Goal: Task Accomplishment & Management: Use online tool/utility

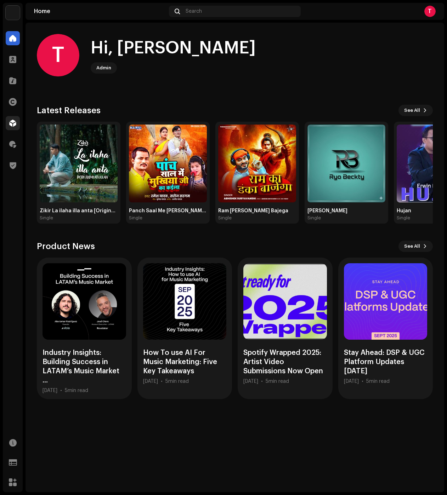
click at [8, 118] on div at bounding box center [13, 123] width 14 height 14
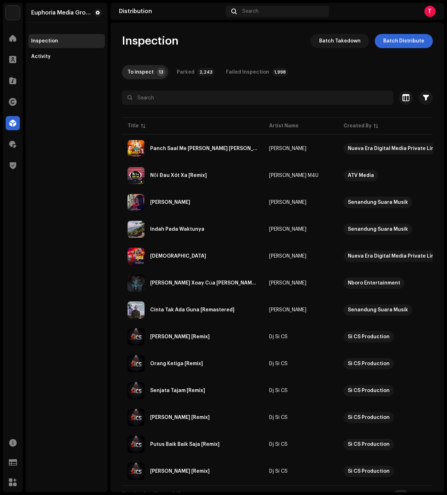
click at [59, 160] on div "Euphoria Media Group Inspection Activity" at bounding box center [66, 247] width 82 height 489
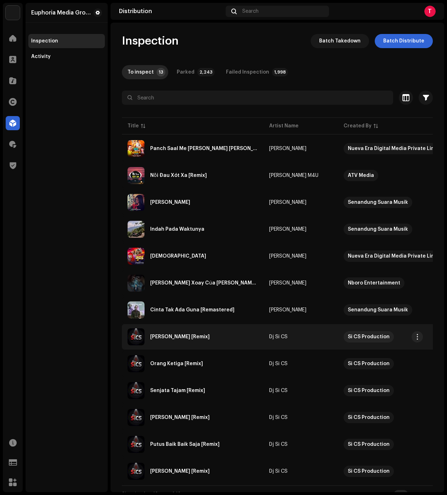
drag, startPoint x: 211, startPoint y: 328, endPoint x: 217, endPoint y: 328, distance: 5.3
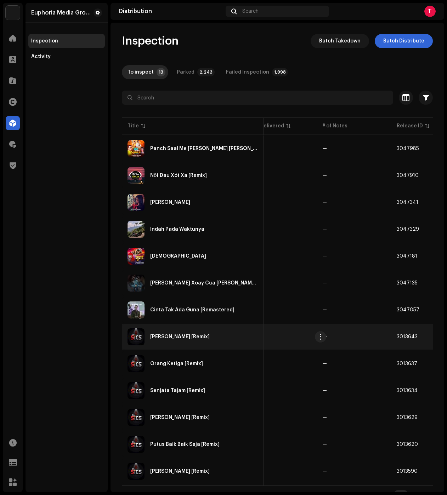
scroll to position [0, 445]
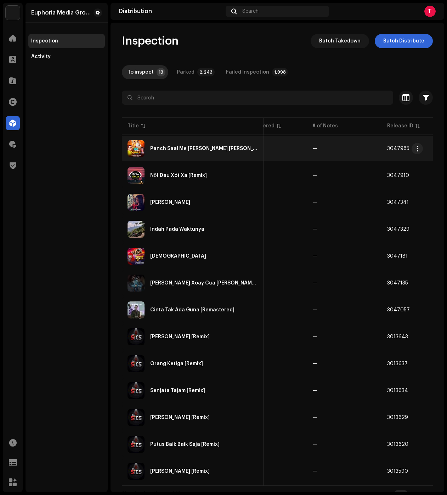
copy tbody "Panch Saal Me [PERSON_NAME] [PERSON_NAME] [PERSON_NAME] Nueva Era Digital Media…"
drag, startPoint x: 382, startPoint y: 310, endPoint x: 127, endPoint y: 156, distance: 298.3
click at [134, 152] on tbody "Panch Saal Me [PERSON_NAME] [PERSON_NAME] [PERSON_NAME] Nueva Era Digital Media…" at bounding box center [66, 310] width 779 height 348
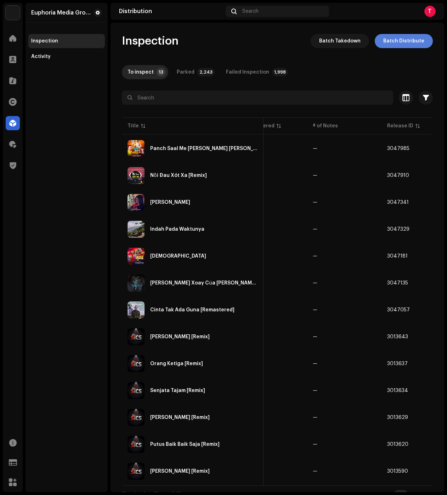
click at [386, 38] on span "Batch Distribute" at bounding box center [403, 41] width 41 height 14
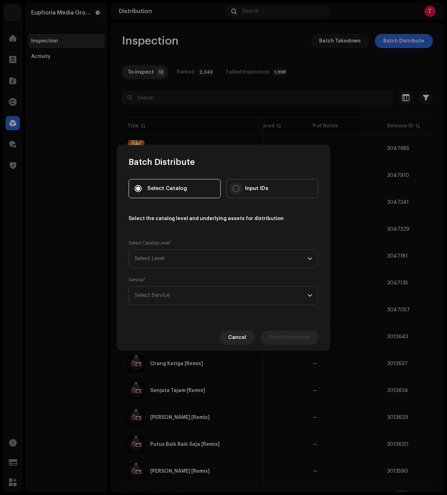
click at [239, 186] on p-radiobutton at bounding box center [235, 188] width 7 height 7
click at [239, 186] on input "Input IDs" at bounding box center [235, 188] width 7 height 7
radio input "true"
click at [170, 252] on span "Select Level" at bounding box center [220, 259] width 173 height 18
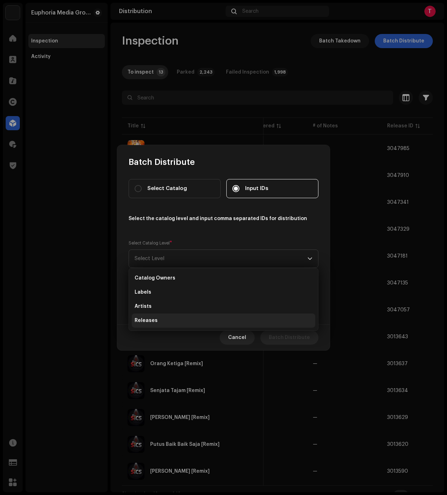
click at [154, 319] on span "Releases" at bounding box center [145, 320] width 23 height 7
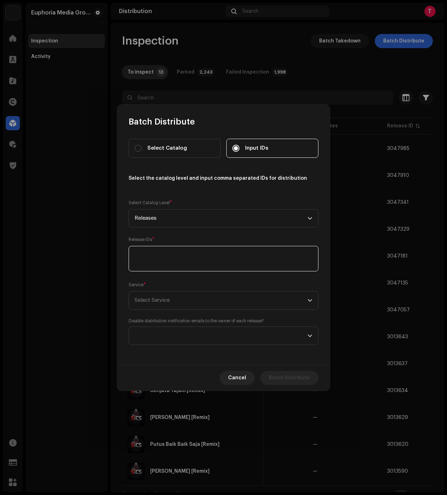
click at [161, 268] on textarea at bounding box center [223, 258] width 190 height 25
paste textarea "3047985 3047910 3047341 3047329 3047181 3047135 3047057"
type textarea "3047985 3047910 3047341 3047329 3047181 3047135 3047057"
click at [165, 299] on span "Select Service" at bounding box center [151, 300] width 35 height 5
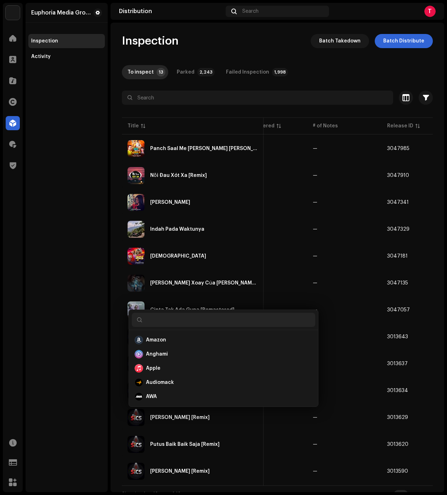
click at [73, 210] on div "Batch Distribute Select Catalog Input IDs Select the catalog level and input co…" at bounding box center [223, 247] width 447 height 495
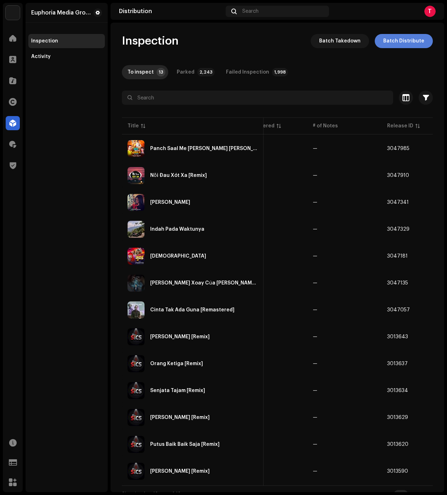
click at [403, 40] on span "Batch Distribute" at bounding box center [403, 41] width 41 height 14
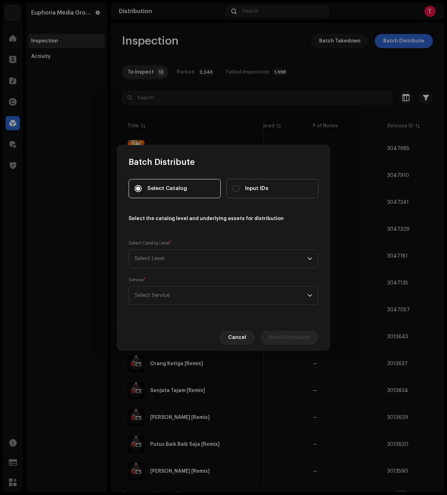
click at [243, 192] on div "Input IDs" at bounding box center [250, 189] width 36 height 8
click at [239, 192] on input "Input IDs" at bounding box center [235, 188] width 7 height 7
radio input "true"
click at [183, 264] on span "Select Level" at bounding box center [220, 259] width 173 height 18
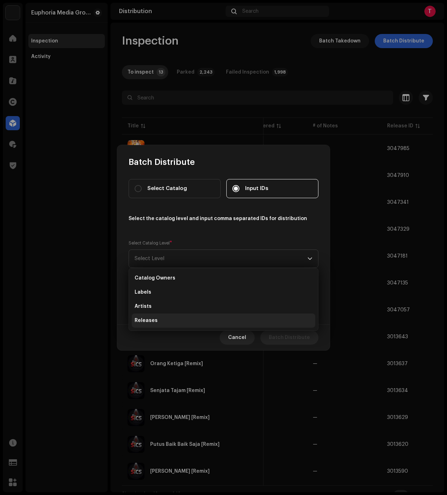
click at [154, 314] on li "Releases" at bounding box center [223, 321] width 183 height 14
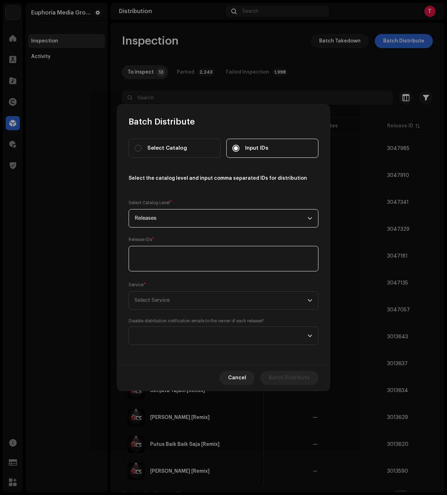
click at [164, 260] on textarea at bounding box center [223, 258] width 190 height 25
paste textarea "3047985,3047910,3047341,3047329,3047181,3047135,3047057"
type textarea "3047985,3047910,3047341,3047329,3047181,3047135,3047057"
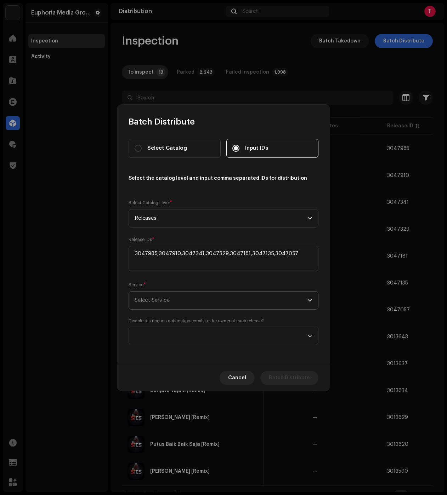
click at [161, 296] on span "Select Service" at bounding box center [220, 301] width 173 height 18
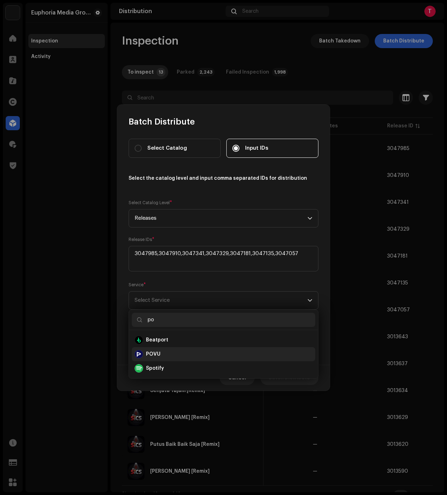
type input "po"
drag, startPoint x: 160, startPoint y: 355, endPoint x: 203, endPoint y: 355, distance: 43.9
click at [160, 355] on strong "POVU" at bounding box center [153, 354] width 15 height 7
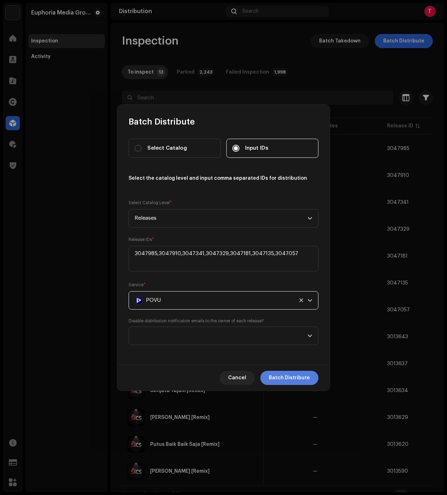
click at [277, 377] on span "Batch Distribute" at bounding box center [289, 378] width 41 height 14
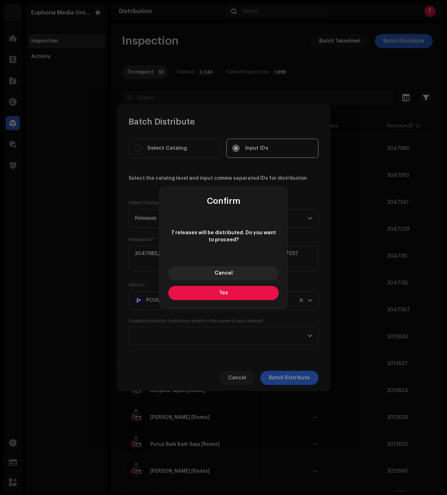
click at [225, 298] on button "Yes" at bounding box center [223, 293] width 110 height 14
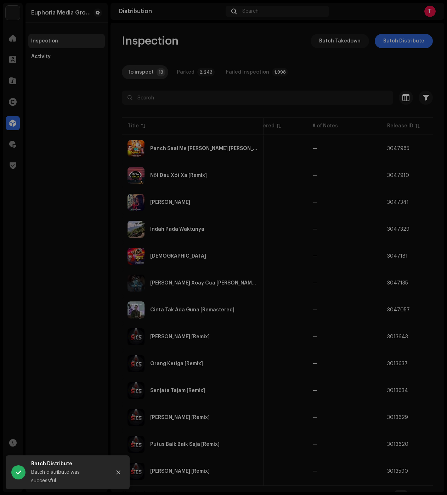
click at [53, 277] on div "Batch Distribute Select Catalog Input IDs Select the catalog level and input co…" at bounding box center [223, 247] width 447 height 495
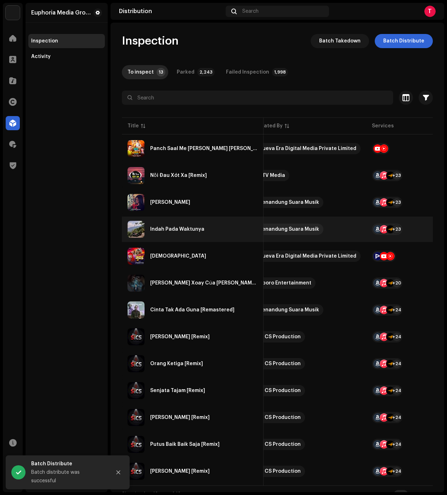
scroll to position [0, 0]
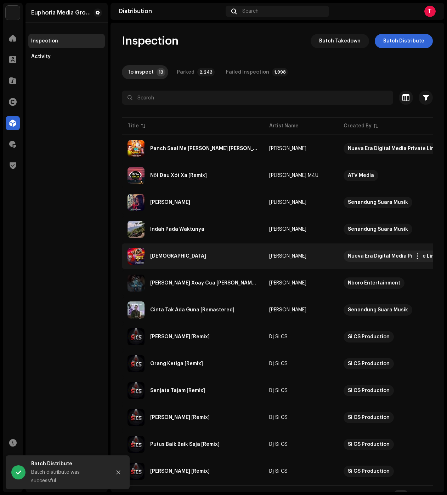
click at [185, 254] on div "[DEMOGRAPHIC_DATA]" at bounding box center [192, 256] width 130 height 17
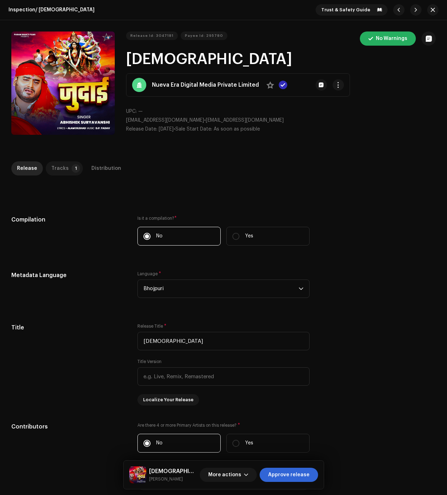
click at [52, 166] on div "Tracks" at bounding box center [59, 168] width 17 height 14
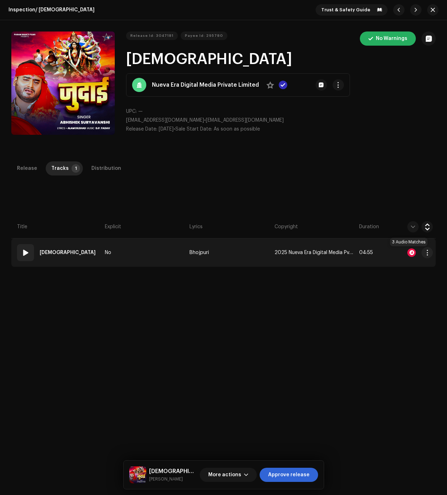
click at [409, 252] on div at bounding box center [411, 252] width 8 height 8
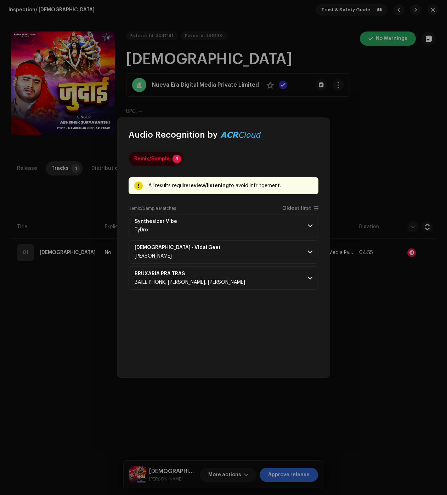
drag, startPoint x: 296, startPoint y: 229, endPoint x: 297, endPoint y: 240, distance: 11.0
click at [296, 229] on p-accordion-header "Synthesizer Vibe TyDro" at bounding box center [223, 225] width 190 height 23
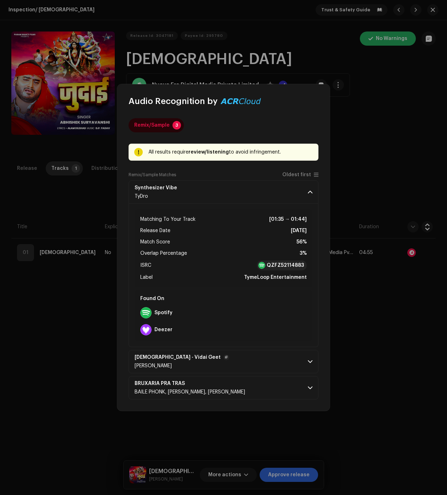
click at [302, 357] on p-accordion-header "[DEMOGRAPHIC_DATA] - Vidai Geet [PERSON_NAME]" at bounding box center [223, 361] width 190 height 23
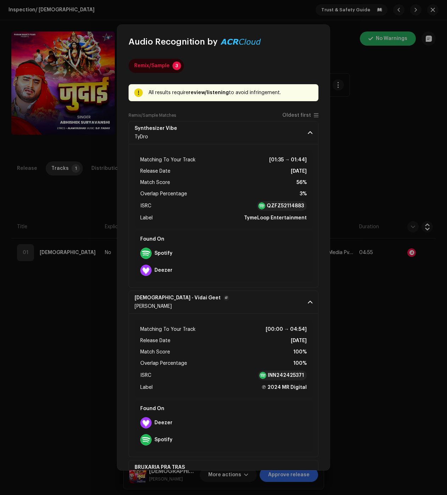
scroll to position [24, 0]
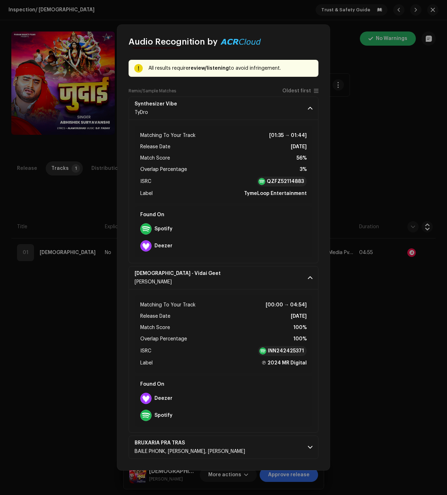
drag, startPoint x: 309, startPoint y: 448, endPoint x: 306, endPoint y: 435, distance: 13.4
click at [309, 448] on span at bounding box center [310, 448] width 5 height 6
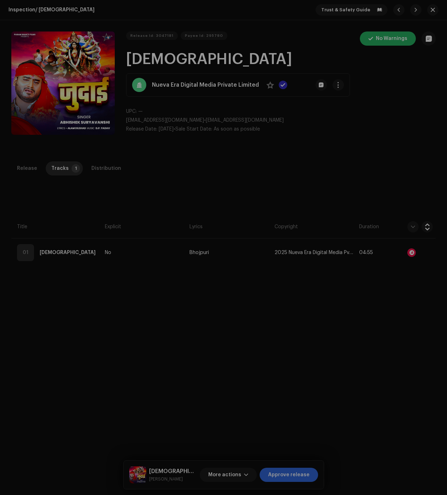
click at [371, 365] on div "Audio Recognition by Remix/Sample 3 All results require review/listening to avo…" at bounding box center [223, 247] width 447 height 495
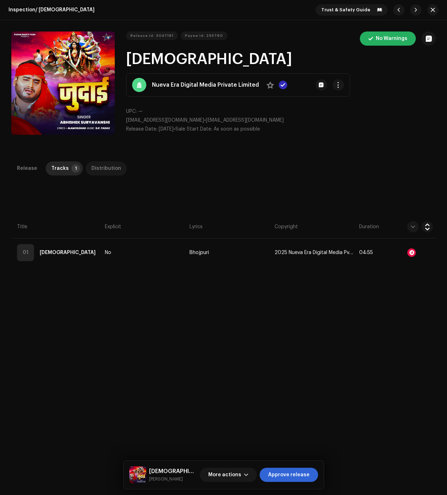
click at [98, 166] on div "Distribution" at bounding box center [106, 168] width 30 height 14
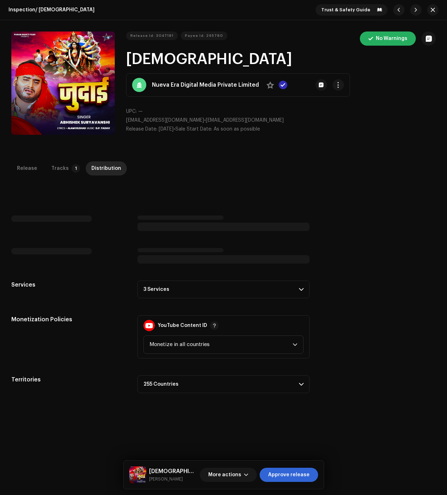
click at [192, 291] on p-accordion-header "3 Services" at bounding box center [223, 290] width 172 height 18
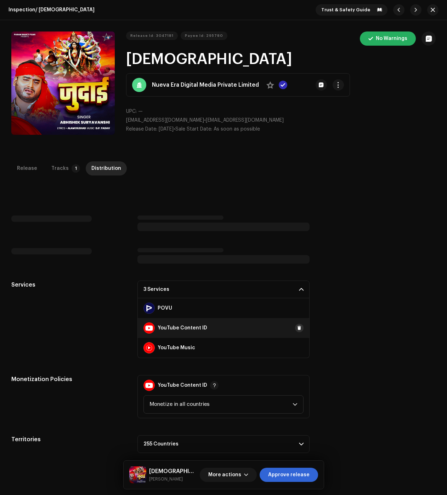
click at [296, 324] on button at bounding box center [299, 328] width 8 height 8
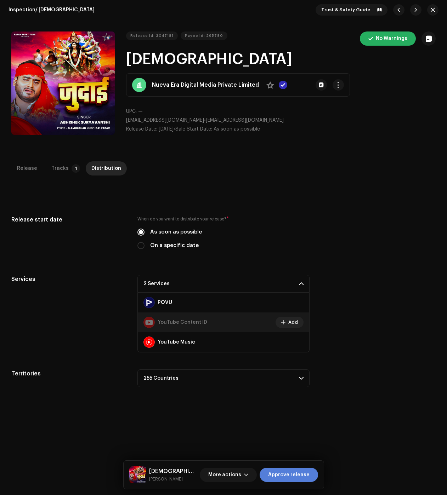
click at [307, 469] on span "Approve release" at bounding box center [288, 475] width 41 height 14
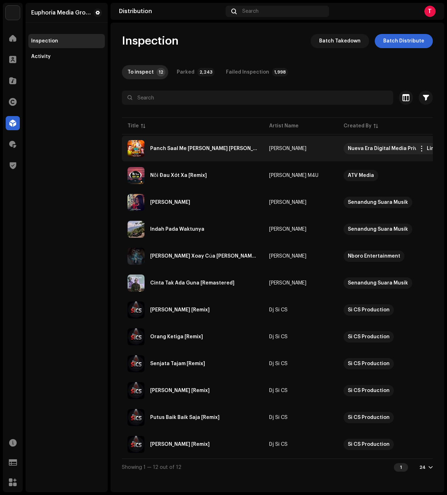
click at [177, 154] on div "Panch Saal Me [PERSON_NAME] [PERSON_NAME]" at bounding box center [192, 148] width 130 height 17
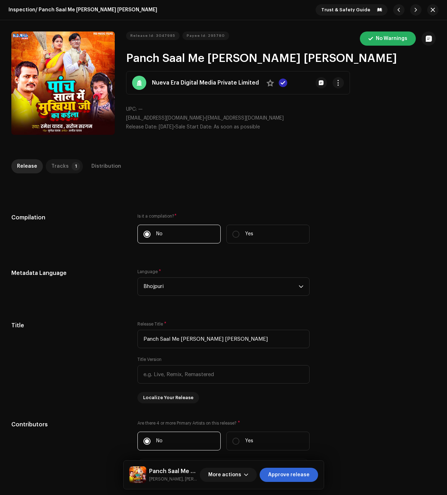
click at [53, 167] on div "Tracks" at bounding box center [59, 166] width 17 height 14
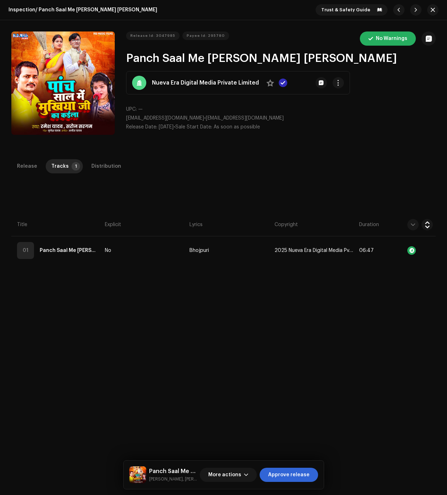
drag, startPoint x: 100, startPoint y: 170, endPoint x: 102, endPoint y: 179, distance: 9.9
click at [100, 170] on div "Distribution" at bounding box center [106, 166] width 30 height 14
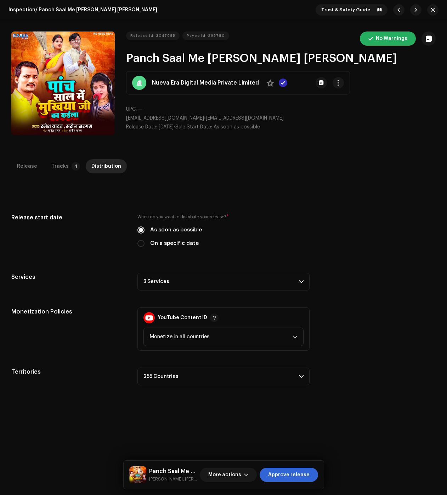
drag, startPoint x: 174, startPoint y: 285, endPoint x: 179, endPoint y: 292, distance: 9.1
click at [174, 285] on p-accordion-header "3 Services" at bounding box center [223, 282] width 172 height 18
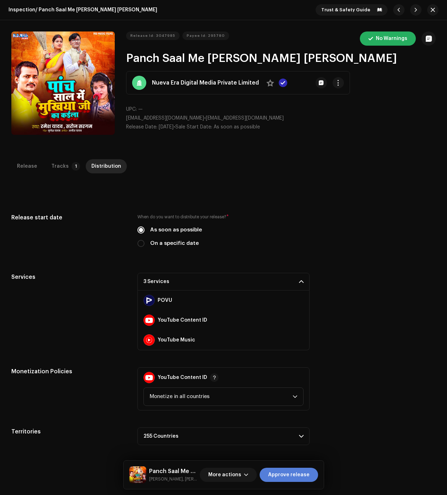
click at [285, 472] on span "Approve release" at bounding box center [288, 475] width 41 height 14
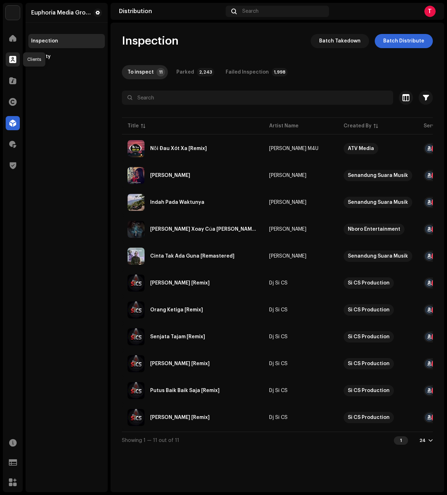
click at [18, 61] on div at bounding box center [13, 59] width 14 height 14
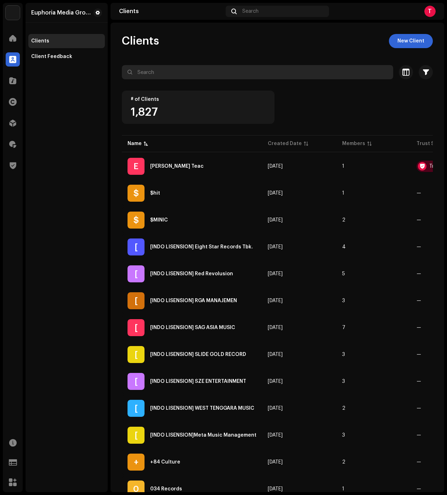
click at [166, 74] on input "text" at bounding box center [257, 72] width 271 height 14
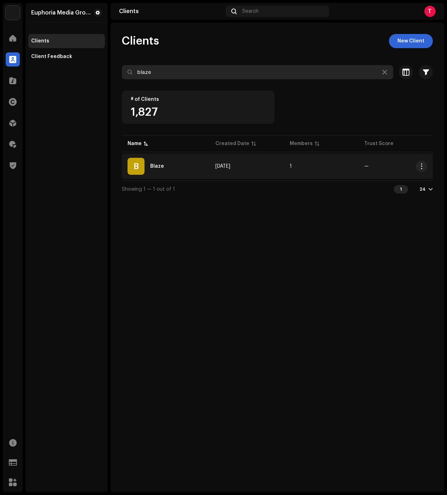
type input "blaze"
click at [161, 167] on div "Blaze" at bounding box center [157, 166] width 14 height 5
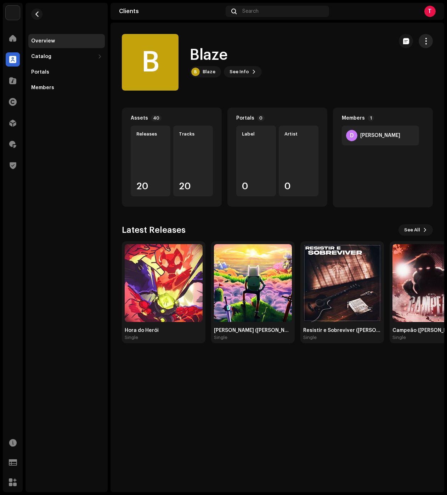
click at [425, 40] on span "button" at bounding box center [425, 41] width 7 height 6
click at [205, 74] on div "Blaze" at bounding box center [208, 72] width 13 height 6
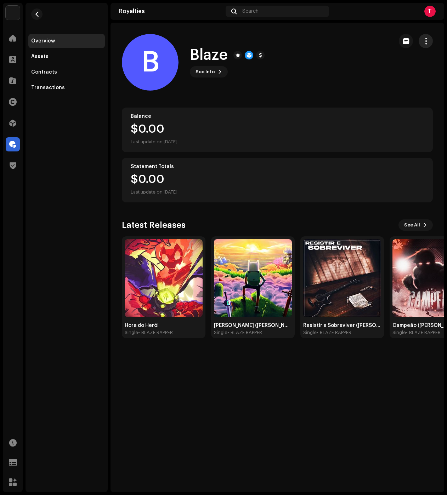
click at [427, 44] on span "button" at bounding box center [425, 41] width 7 height 6
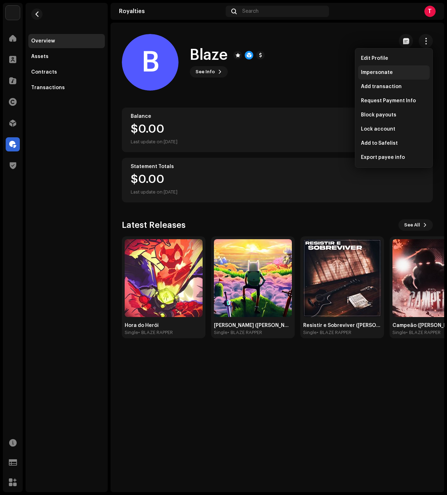
click at [412, 71] on div "Impersonate" at bounding box center [394, 73] width 66 height 6
